Goal: Information Seeking & Learning: Learn about a topic

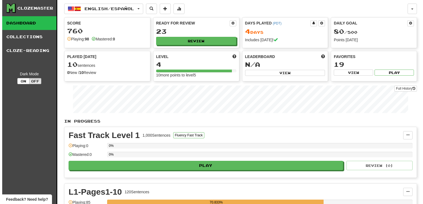
scroll to position [110, 0]
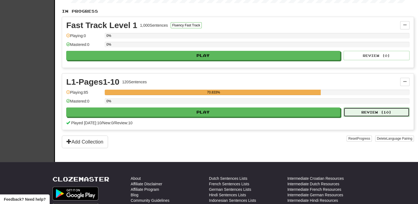
click at [365, 112] on button "Review ( 10 )" at bounding box center [377, 112] width 66 height 9
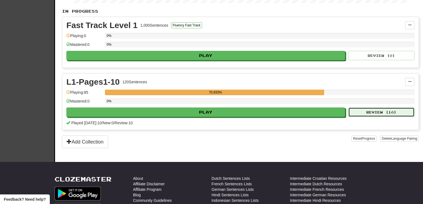
select select "**"
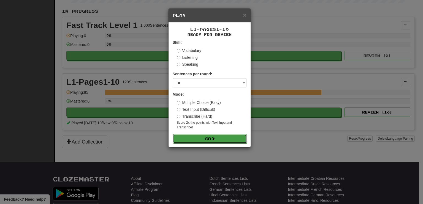
click at [222, 138] on button "Go" at bounding box center [210, 138] width 74 height 9
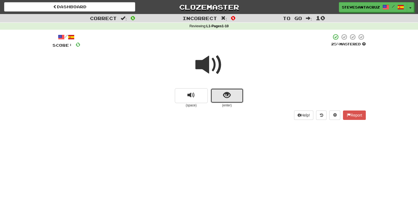
click at [225, 94] on span "show sentence" at bounding box center [226, 95] width 7 height 7
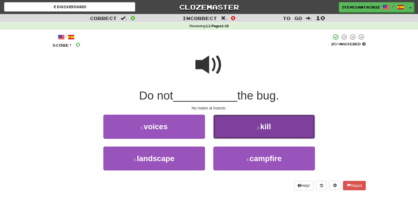
click at [243, 130] on button "2 . kill" at bounding box center [264, 127] width 102 height 24
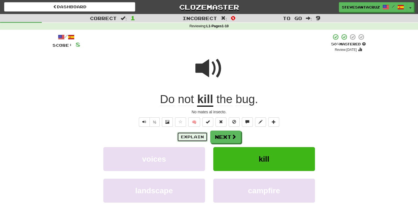
click at [198, 136] on button "Explain" at bounding box center [192, 136] width 30 height 9
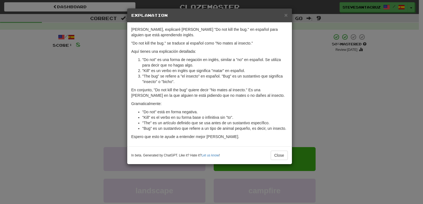
click at [184, 79] on li ""The bug" se refiere a "el insecto" en español. "Bug" es un sustantivo que sign…" at bounding box center [214, 78] width 145 height 11
click at [285, 16] on span "×" at bounding box center [285, 15] width 3 height 6
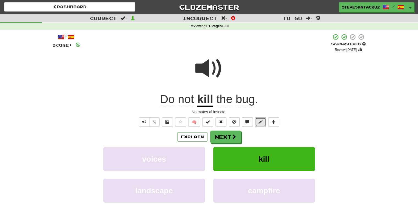
click at [259, 123] on span at bounding box center [261, 122] width 4 height 4
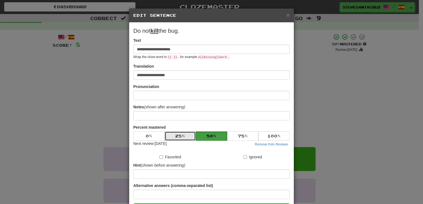
click at [187, 134] on button "25 %" at bounding box center [180, 135] width 31 height 9
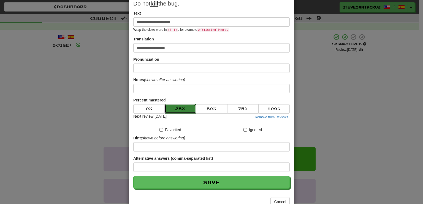
scroll to position [28, 0]
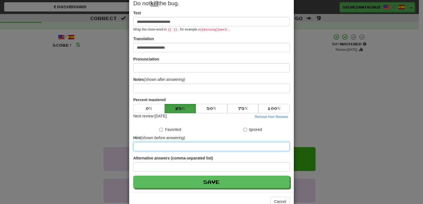
click at [203, 146] on input at bounding box center [211, 146] width 156 height 9
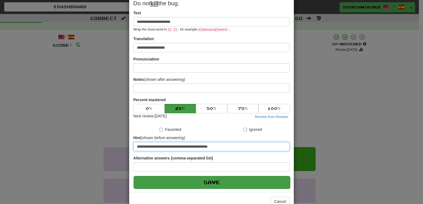
type input "**********"
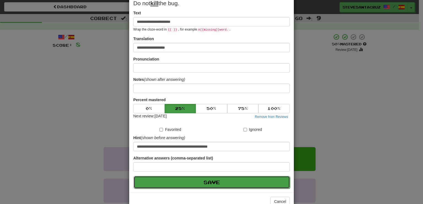
click at [228, 180] on button "Save" at bounding box center [211, 182] width 156 height 13
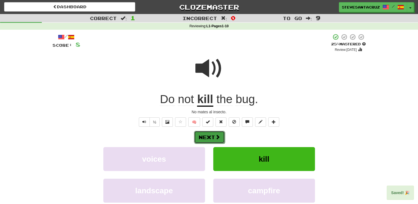
click at [204, 138] on button "Next" at bounding box center [209, 137] width 31 height 13
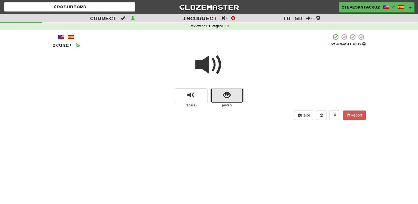
click at [231, 96] on button "show sentence" at bounding box center [227, 95] width 33 height 15
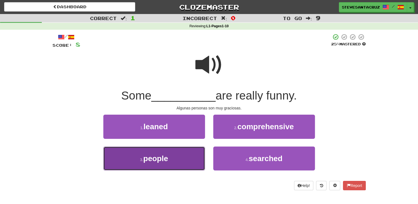
click at [192, 152] on button "3 . people" at bounding box center [154, 159] width 102 height 24
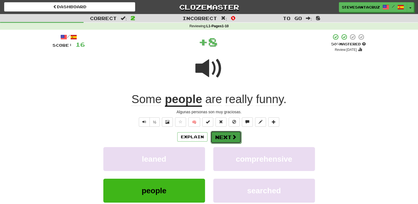
click at [227, 136] on button "Next" at bounding box center [226, 137] width 31 height 13
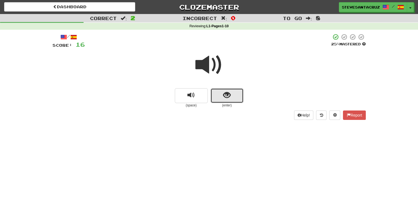
click at [239, 92] on button "show sentence" at bounding box center [227, 95] width 33 height 15
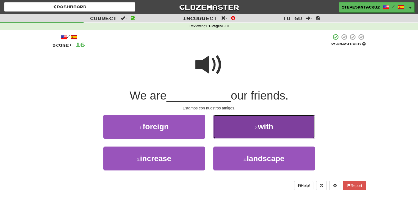
click at [245, 125] on button "2 . with" at bounding box center [264, 127] width 102 height 24
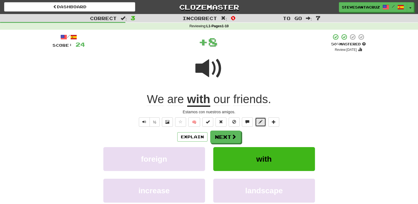
click at [260, 121] on span at bounding box center [261, 122] width 4 height 4
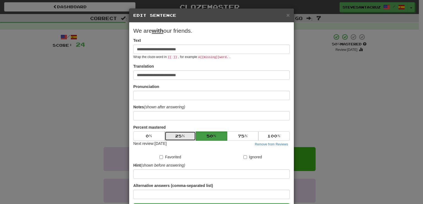
click at [182, 135] on button "25 %" at bounding box center [180, 135] width 31 height 9
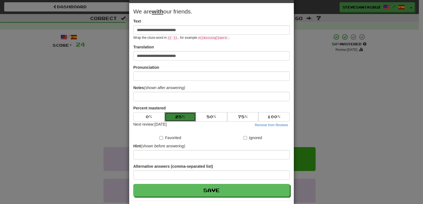
scroll to position [42, 0]
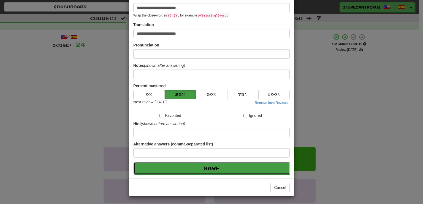
click at [197, 167] on button "Save" at bounding box center [211, 168] width 156 height 13
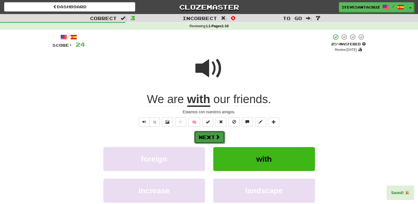
click at [218, 136] on span at bounding box center [217, 137] width 5 height 5
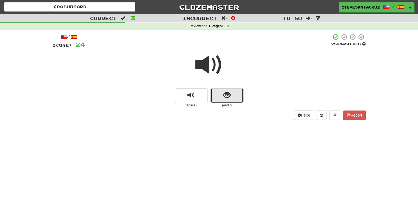
click at [221, 98] on button "show sentence" at bounding box center [227, 95] width 33 height 15
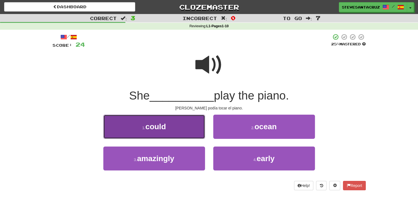
click at [154, 133] on button "1 . could" at bounding box center [154, 127] width 102 height 24
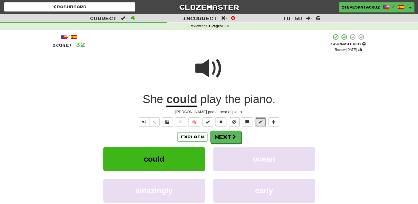
click at [260, 121] on span at bounding box center [261, 122] width 4 height 4
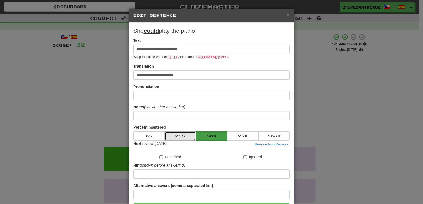
click at [176, 138] on button "25 %" at bounding box center [180, 135] width 31 height 9
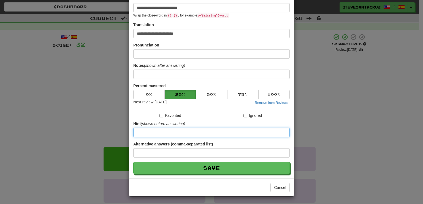
click at [170, 134] on input at bounding box center [211, 132] width 156 height 9
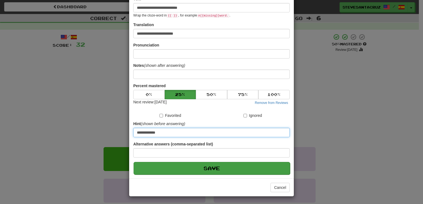
type input "**********"
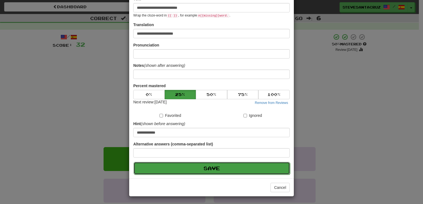
click at [191, 169] on button "Save" at bounding box center [211, 168] width 156 height 13
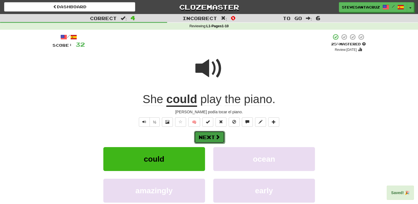
click at [207, 138] on button "Next" at bounding box center [209, 137] width 31 height 13
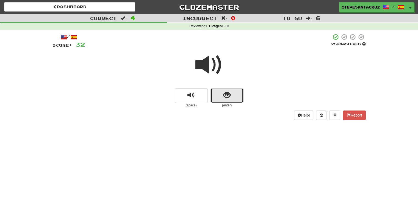
click at [219, 100] on button "show sentence" at bounding box center [227, 95] width 33 height 15
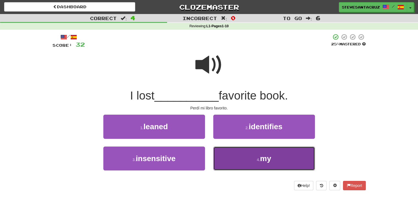
click at [233, 165] on button "4 . my" at bounding box center [264, 159] width 102 height 24
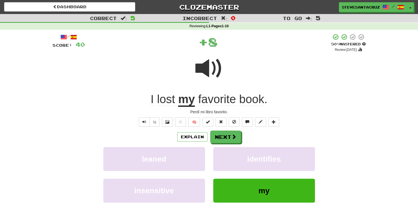
click at [204, 98] on span "favorite" at bounding box center [217, 99] width 38 height 13
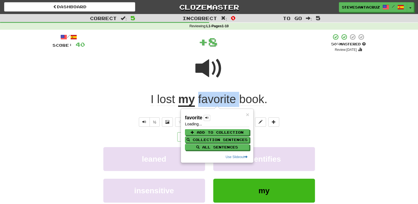
click at [205, 98] on span "favorite" at bounding box center [217, 99] width 38 height 13
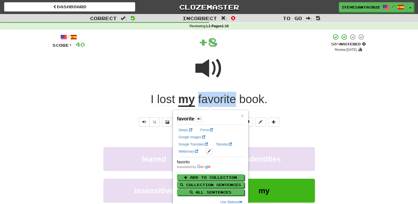
click at [205, 98] on span "favorite" at bounding box center [217, 99] width 38 height 13
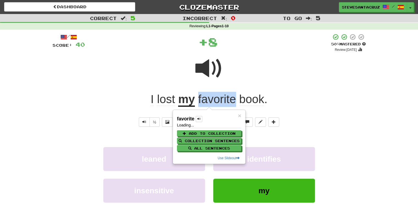
click at [205, 98] on span "favorite" at bounding box center [217, 99] width 38 height 13
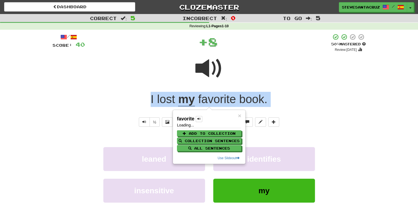
click at [205, 98] on span "favorite" at bounding box center [217, 99] width 38 height 13
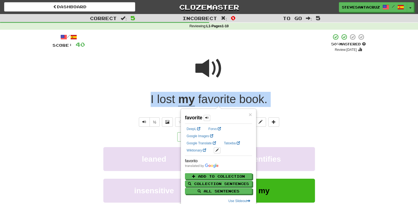
drag, startPoint x: 205, startPoint y: 98, endPoint x: 304, endPoint y: 71, distance: 102.8
click at [304, 71] on div at bounding box center [210, 72] width 314 height 39
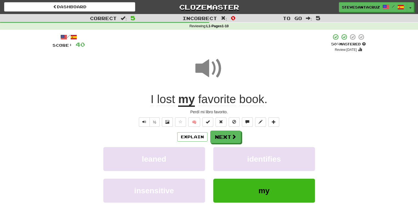
click at [223, 98] on span "favorite" at bounding box center [217, 99] width 38 height 13
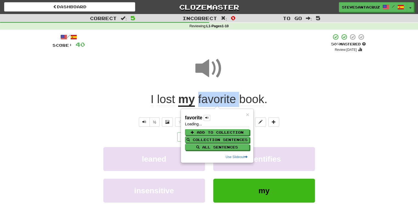
click at [223, 98] on span "favorite" at bounding box center [217, 99] width 38 height 13
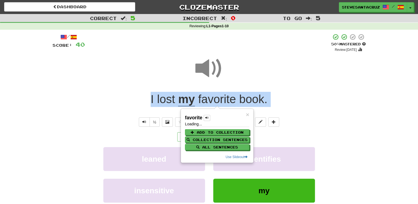
click at [223, 98] on span "favorite" at bounding box center [217, 99] width 38 height 13
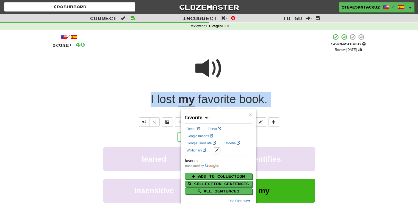
copy span "I lost my favorite book ."
click at [357, 99] on div "I lost my favorite book ." at bounding box center [210, 99] width 314 height 15
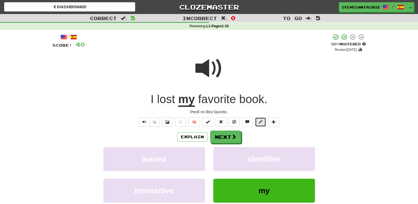
click at [261, 122] on span at bounding box center [261, 122] width 4 height 4
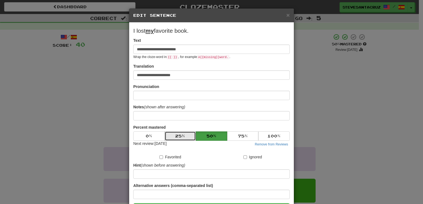
click at [182, 134] on button "25 %" at bounding box center [180, 135] width 31 height 9
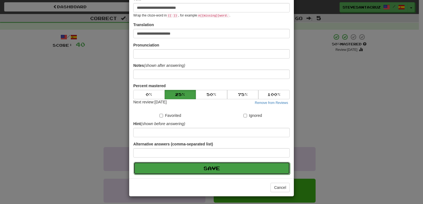
click at [213, 169] on button "Save" at bounding box center [211, 168] width 156 height 13
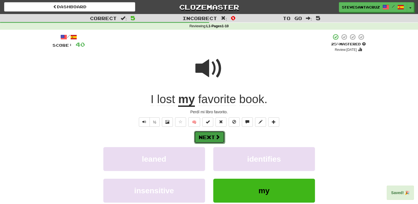
click at [218, 135] on span at bounding box center [217, 137] width 5 height 5
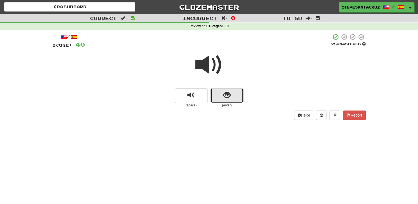
click at [223, 95] on span "show sentence" at bounding box center [226, 95] width 7 height 7
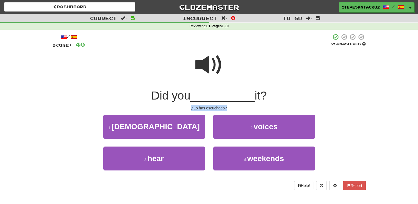
drag, startPoint x: 191, startPoint y: 110, endPoint x: 230, endPoint y: 108, distance: 39.6
click at [230, 108] on div "¿Lo has escuchado?" at bounding box center [210, 108] width 314 height 6
copy div "¿Lo has escuchado?"
click at [283, 71] on div at bounding box center [210, 68] width 314 height 39
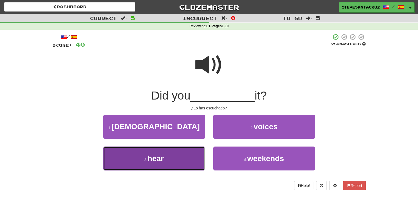
click at [117, 166] on button "3 . hear" at bounding box center [154, 159] width 102 height 24
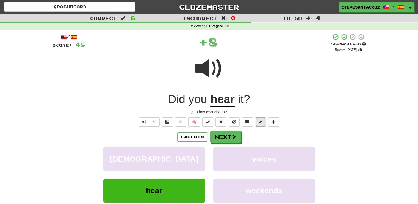
click at [261, 121] on span at bounding box center [261, 122] width 4 height 4
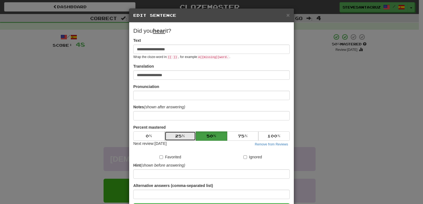
click at [180, 135] on button "25 %" at bounding box center [180, 135] width 31 height 9
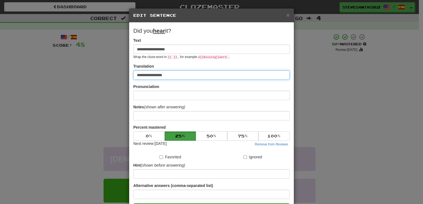
click at [196, 76] on input "**********" at bounding box center [211, 74] width 156 height 9
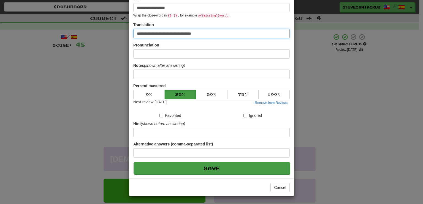
type input "**********"
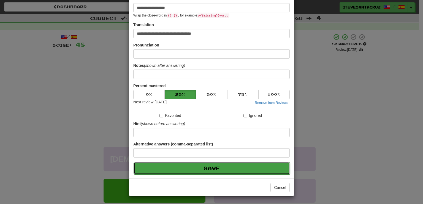
click at [219, 167] on button "Save" at bounding box center [211, 168] width 156 height 13
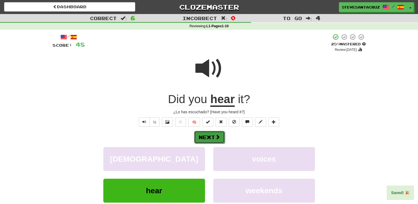
click at [209, 139] on button "Next" at bounding box center [209, 137] width 31 height 13
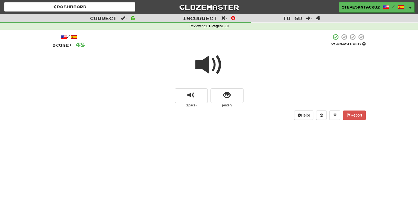
click at [214, 69] on span at bounding box center [210, 65] width 28 height 28
click at [225, 96] on span "show sentence" at bounding box center [226, 95] width 7 height 7
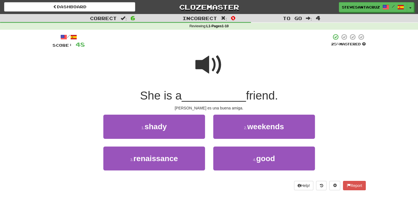
click at [223, 96] on span "__________" at bounding box center [214, 95] width 64 height 13
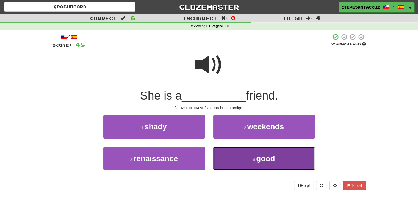
click at [243, 161] on button "4 . good" at bounding box center [264, 159] width 102 height 24
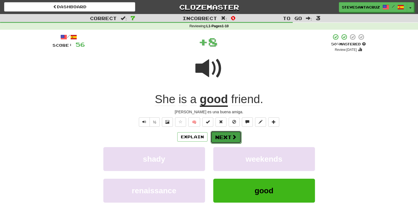
click at [230, 136] on button "Next" at bounding box center [226, 137] width 31 height 13
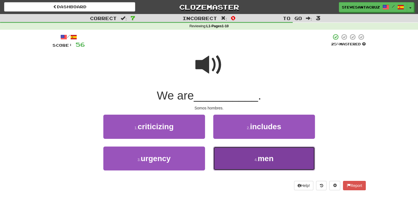
click at [264, 154] on span "men" at bounding box center [266, 158] width 16 height 9
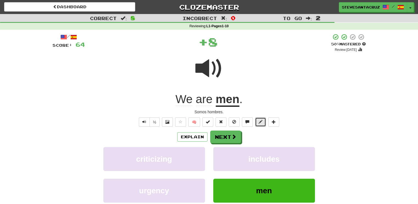
click at [258, 121] on button at bounding box center [260, 121] width 11 height 9
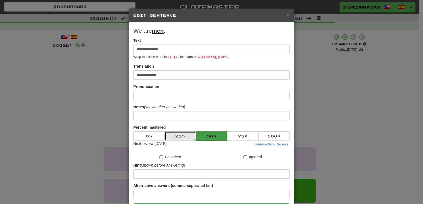
click at [179, 137] on button "25 %" at bounding box center [180, 135] width 31 height 9
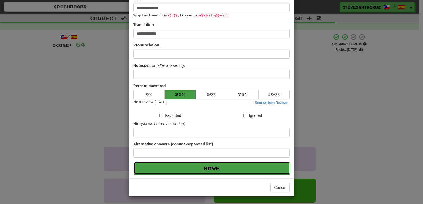
click at [202, 170] on button "Save" at bounding box center [211, 168] width 156 height 13
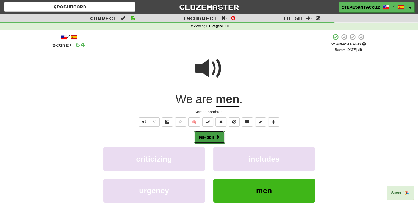
click at [213, 138] on button "Next" at bounding box center [209, 137] width 31 height 13
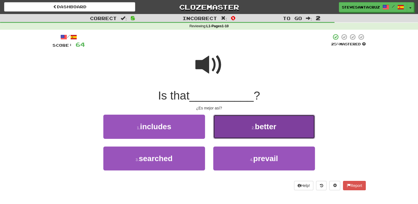
click at [285, 127] on button "2 . better" at bounding box center [264, 127] width 102 height 24
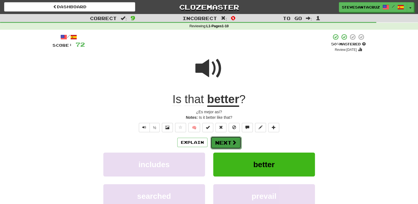
click at [227, 143] on button "Next" at bounding box center [226, 142] width 31 height 13
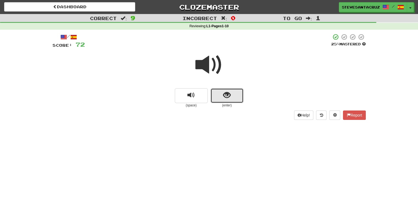
click at [231, 93] on span "show sentence" at bounding box center [226, 95] width 7 height 7
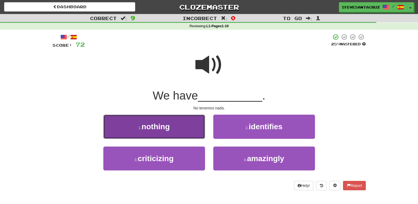
click at [188, 130] on button "1 . nothing" at bounding box center [154, 127] width 102 height 24
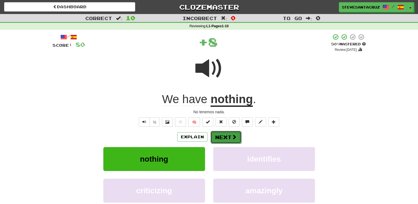
click at [227, 138] on button "Next" at bounding box center [226, 137] width 31 height 13
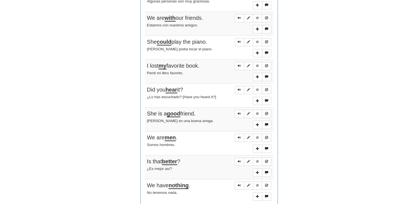
scroll to position [346, 0]
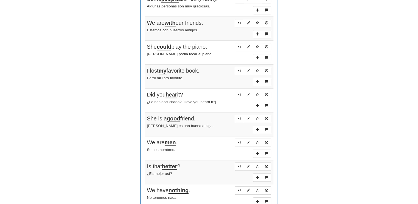
drag, startPoint x: 417, startPoint y: 106, endPoint x: 414, endPoint y: 102, distance: 4.9
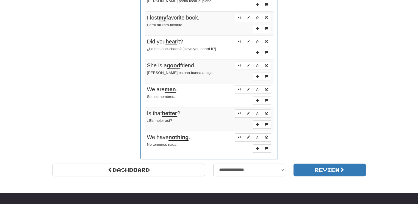
scroll to position [409, 0]
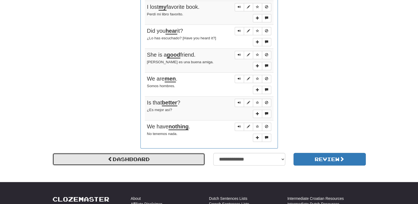
click at [134, 156] on link "Dashboard" at bounding box center [129, 159] width 153 height 13
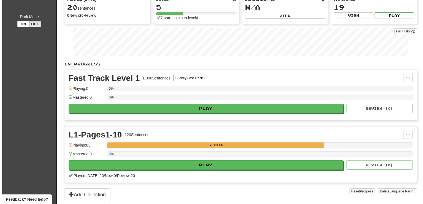
scroll to position [55, 0]
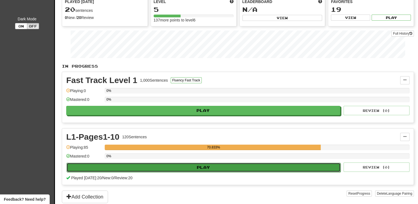
click at [281, 165] on button "Play" at bounding box center [204, 167] width 274 height 9
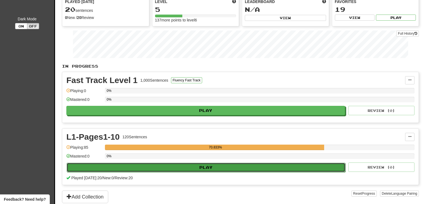
select select "**"
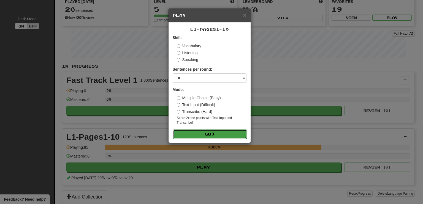
click at [226, 133] on button "Go" at bounding box center [210, 134] width 74 height 9
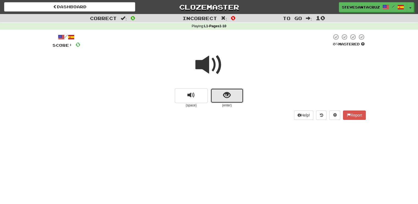
click at [226, 97] on span "show sentence" at bounding box center [226, 95] width 7 height 7
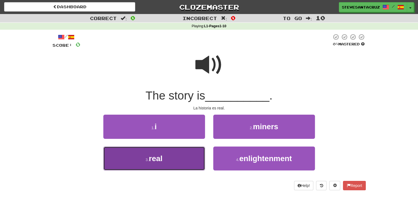
click at [172, 155] on button "3 . real" at bounding box center [154, 159] width 102 height 24
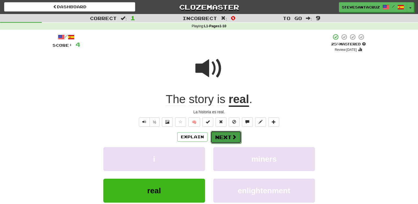
click at [232, 135] on span at bounding box center [234, 137] width 5 height 5
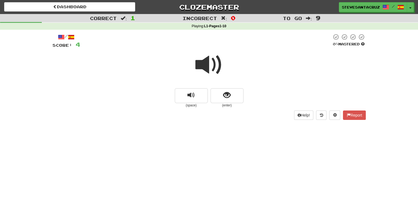
click at [205, 64] on span at bounding box center [210, 65] width 28 height 28
click at [229, 94] on span "show sentence" at bounding box center [226, 95] width 7 height 7
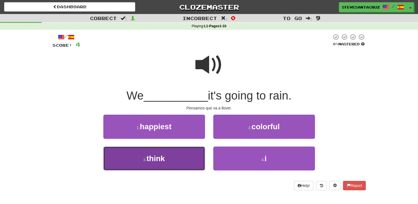
click at [166, 161] on button "3 . think" at bounding box center [154, 159] width 102 height 24
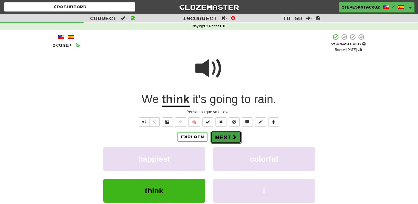
click at [227, 139] on button "Next" at bounding box center [226, 137] width 31 height 13
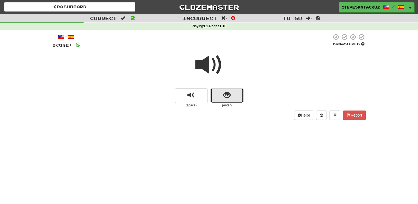
click at [228, 100] on button "show sentence" at bounding box center [227, 95] width 33 height 15
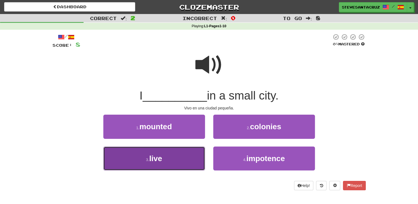
click at [176, 161] on button "3 . live" at bounding box center [154, 159] width 102 height 24
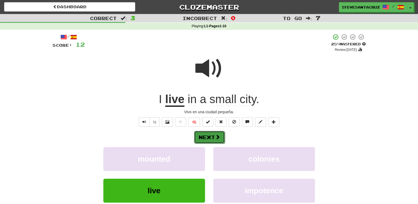
click at [207, 135] on button "Next" at bounding box center [209, 137] width 31 height 13
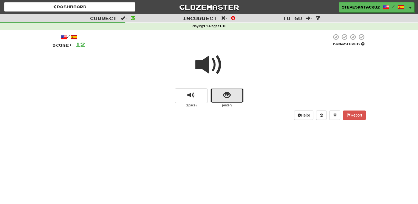
click at [238, 92] on button "show sentence" at bounding box center [227, 95] width 33 height 15
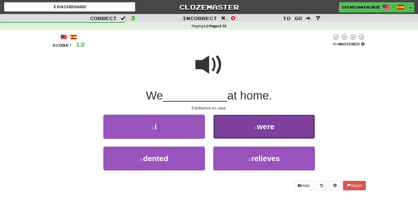
click at [267, 127] on span "were" at bounding box center [266, 126] width 18 height 9
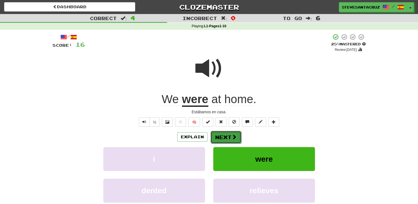
click at [234, 137] on span at bounding box center [234, 137] width 5 height 5
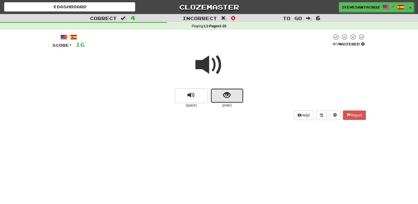
click at [230, 100] on button "show sentence" at bounding box center [227, 95] width 33 height 15
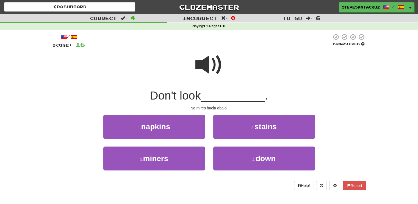
click at [405, 93] on div "Correct : 4 Incorrect : 0 To go : 6 Playing : L1-Pages1-10 / Score: 16 0 % Mast…" at bounding box center [209, 106] width 418 height 184
click at [33, 135] on div "Correct : 4 Incorrect : 0 To go : 6 Playing : L1-Pages1-10 / Score: 16 0 % Mast…" at bounding box center [209, 106] width 418 height 184
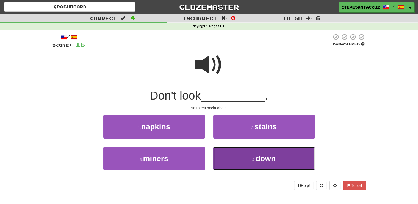
click at [250, 158] on button "4 . down" at bounding box center [264, 159] width 102 height 24
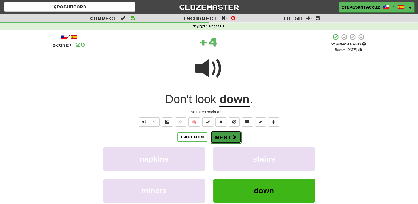
click at [226, 136] on button "Next" at bounding box center [226, 137] width 31 height 13
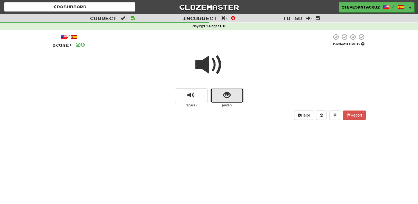
click at [234, 95] on button "show sentence" at bounding box center [227, 95] width 33 height 15
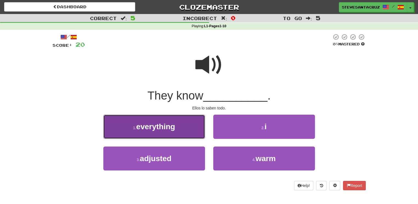
click at [122, 127] on button "1 . everything" at bounding box center [154, 127] width 102 height 24
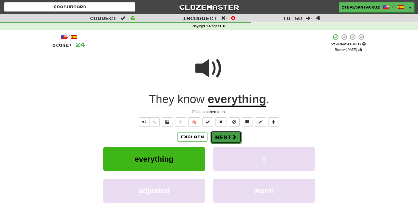
click at [231, 137] on button "Next" at bounding box center [226, 137] width 31 height 13
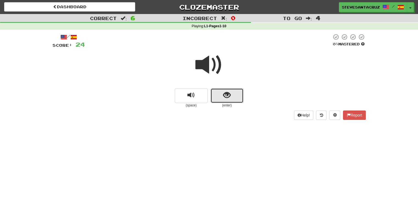
click at [223, 97] on span "show sentence" at bounding box center [226, 95] width 7 height 7
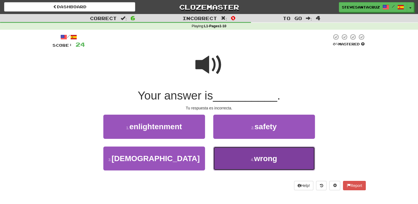
click at [248, 153] on button "4 . wrong" at bounding box center [264, 159] width 102 height 24
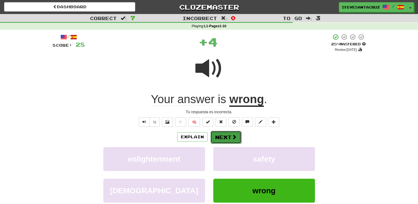
click at [238, 138] on button "Next" at bounding box center [226, 137] width 31 height 13
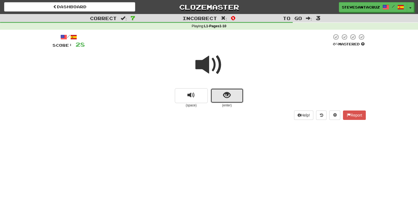
click at [222, 94] on button "show sentence" at bounding box center [227, 95] width 33 height 15
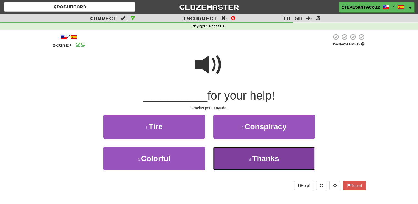
click at [261, 155] on span "Thanks" at bounding box center [265, 158] width 27 height 9
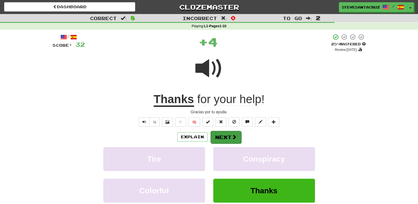
click at [234, 131] on div "/ Score: 32 + 4 25 % Mastered Review: 2025-09-18 Thanks for your help ! Gracias…" at bounding box center [210, 132] width 314 height 197
click at [234, 133] on button "Next" at bounding box center [226, 137] width 31 height 13
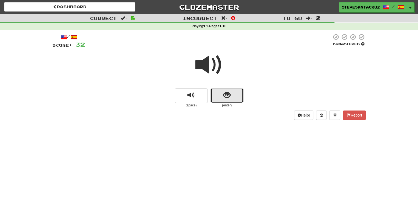
click at [229, 102] on button "show sentence" at bounding box center [227, 95] width 33 height 15
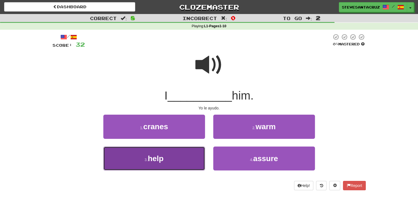
click at [183, 155] on button "3 . help" at bounding box center [154, 159] width 102 height 24
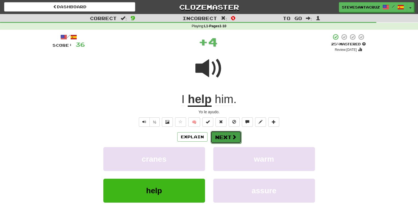
click at [240, 133] on button "Next" at bounding box center [226, 137] width 31 height 13
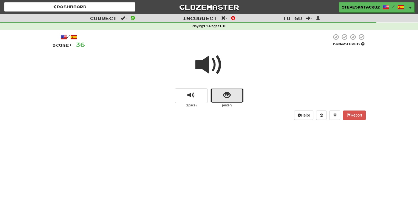
click at [228, 100] on button "show sentence" at bounding box center [227, 95] width 33 height 15
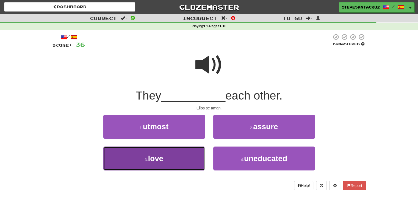
click at [177, 167] on button "3 . love" at bounding box center [154, 159] width 102 height 24
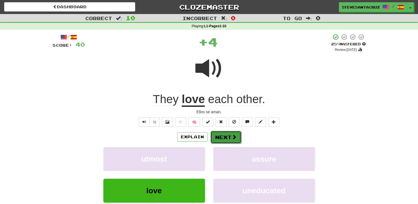
click at [218, 138] on button "Next" at bounding box center [226, 137] width 31 height 13
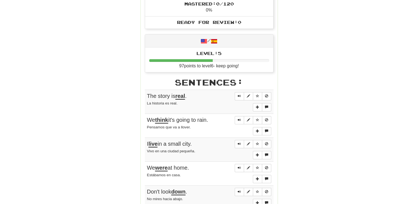
scroll to position [221, 0]
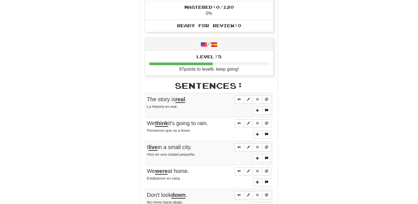
drag, startPoint x: 417, startPoint y: 88, endPoint x: 418, endPoint y: 92, distance: 4.0
click at [418, 92] on div "Correct : 10 Incorrect : 0 To go : 0 Playing : L1-Pages1-10 Round Complete! Das…" at bounding box center [209, 75] width 418 height 564
click at [402, 90] on div "Correct : 10 Incorrect : 0 To go : 0 Playing : L1-Pages1-10 Round Complete! Das…" at bounding box center [209, 75] width 418 height 564
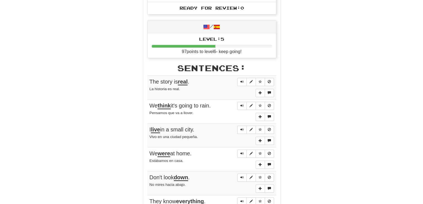
scroll to position [245, 0]
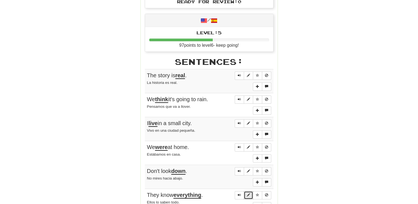
click at [249, 193] on span "Sentence controls" at bounding box center [248, 194] width 3 height 3
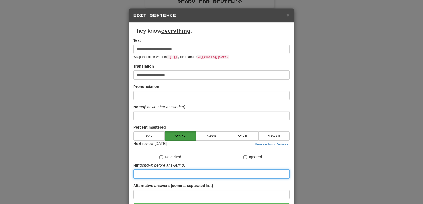
click at [176, 174] on input at bounding box center [211, 173] width 156 height 9
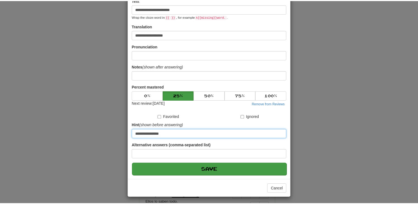
scroll to position [42, 0]
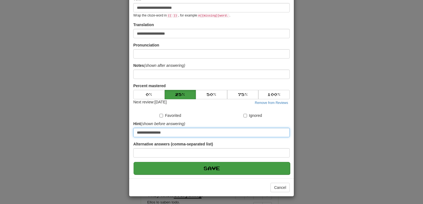
type input "**********"
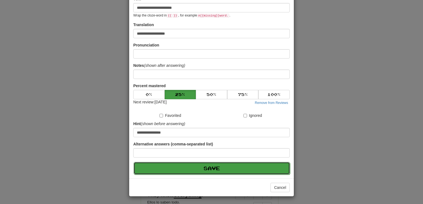
click at [188, 165] on button "Save" at bounding box center [211, 168] width 156 height 13
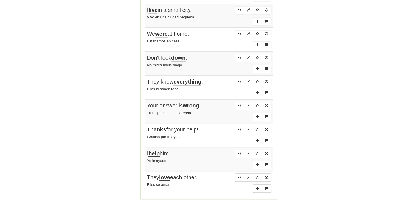
scroll to position [372, 0]
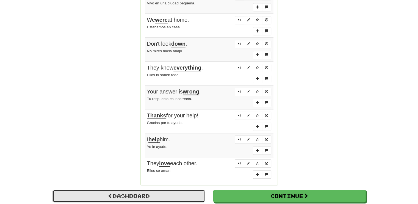
click at [167, 192] on link "Dashboard" at bounding box center [129, 196] width 153 height 13
